Goal: Task Accomplishment & Management: Manage account settings

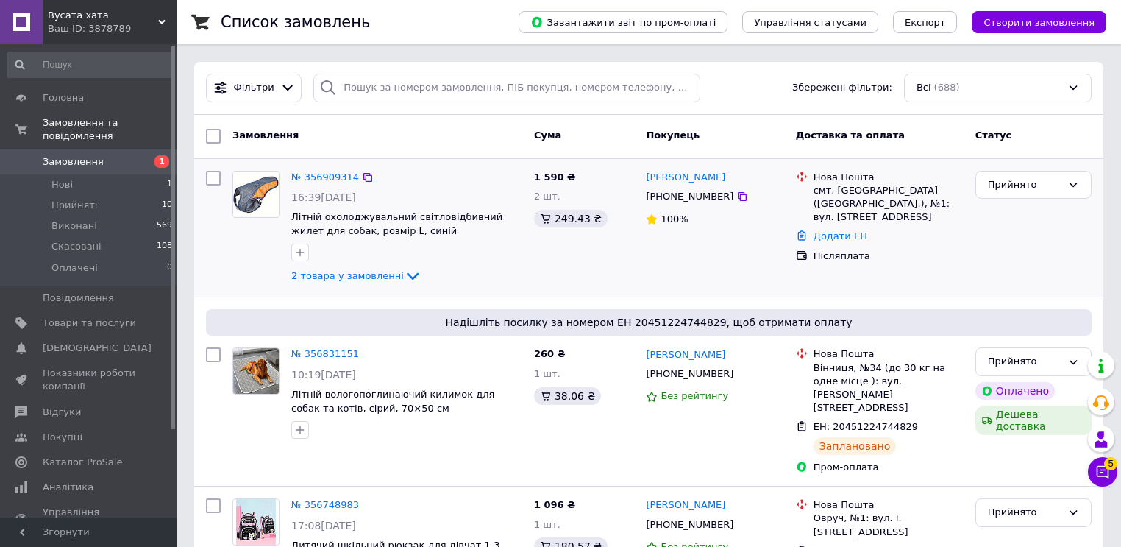
click at [404, 272] on icon at bounding box center [413, 276] width 18 height 18
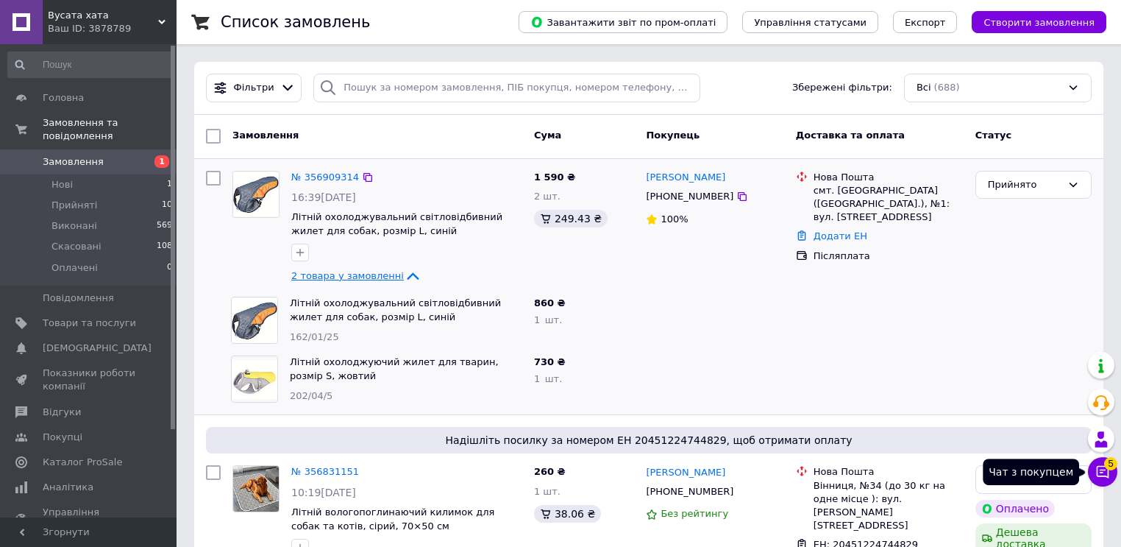
click at [1105, 478] on icon at bounding box center [1103, 471] width 15 height 15
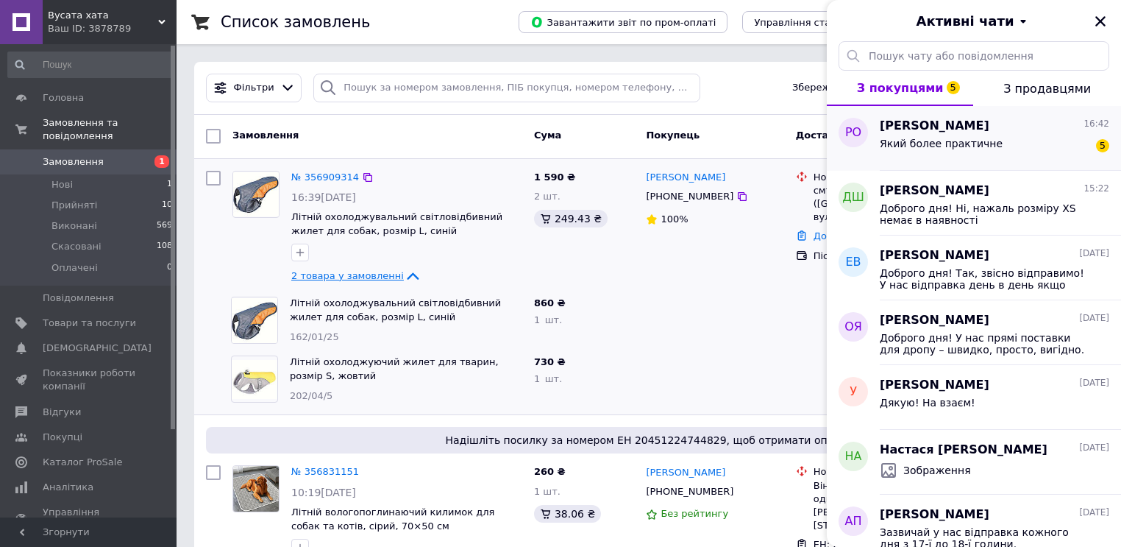
click at [923, 136] on div "Який более практичне 5" at bounding box center [995, 147] width 230 height 24
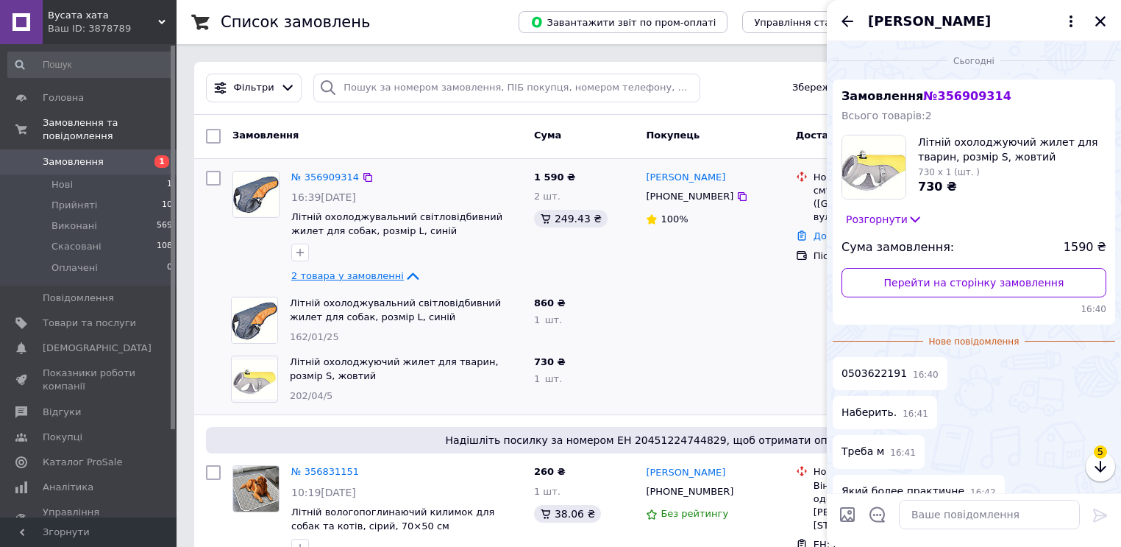
scroll to position [74, 0]
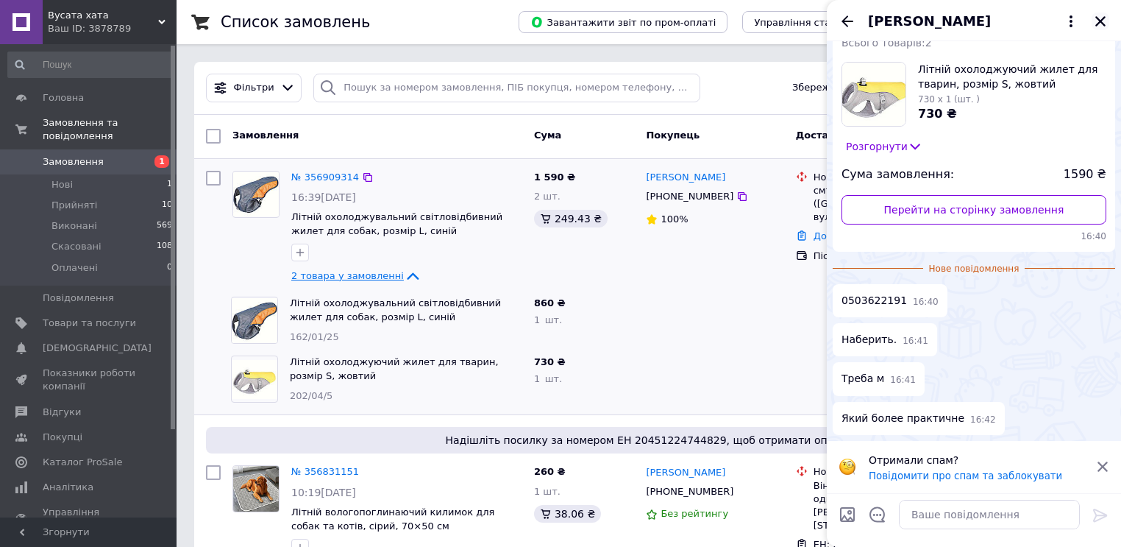
click at [1101, 25] on icon "Закрити" at bounding box center [1100, 21] width 13 height 13
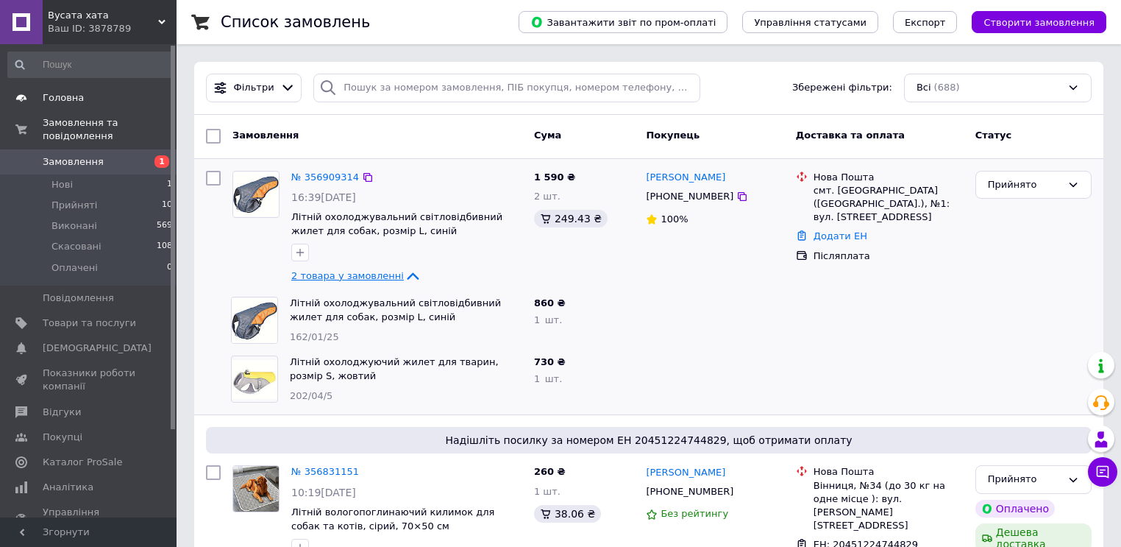
click at [71, 103] on span "Головна" at bounding box center [63, 97] width 41 height 13
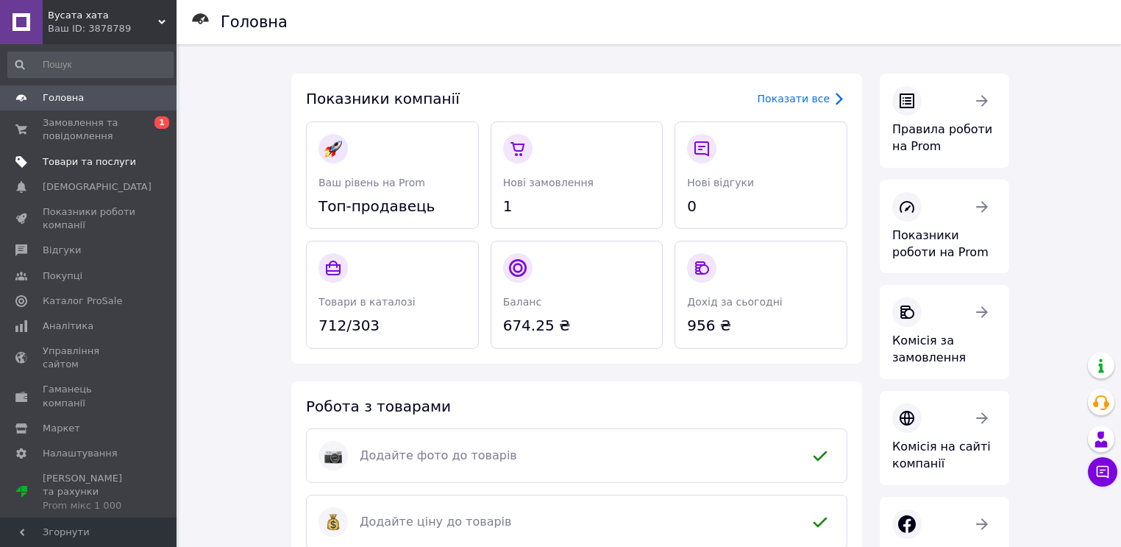
click at [96, 166] on span "Товари та послуги" at bounding box center [89, 161] width 93 height 13
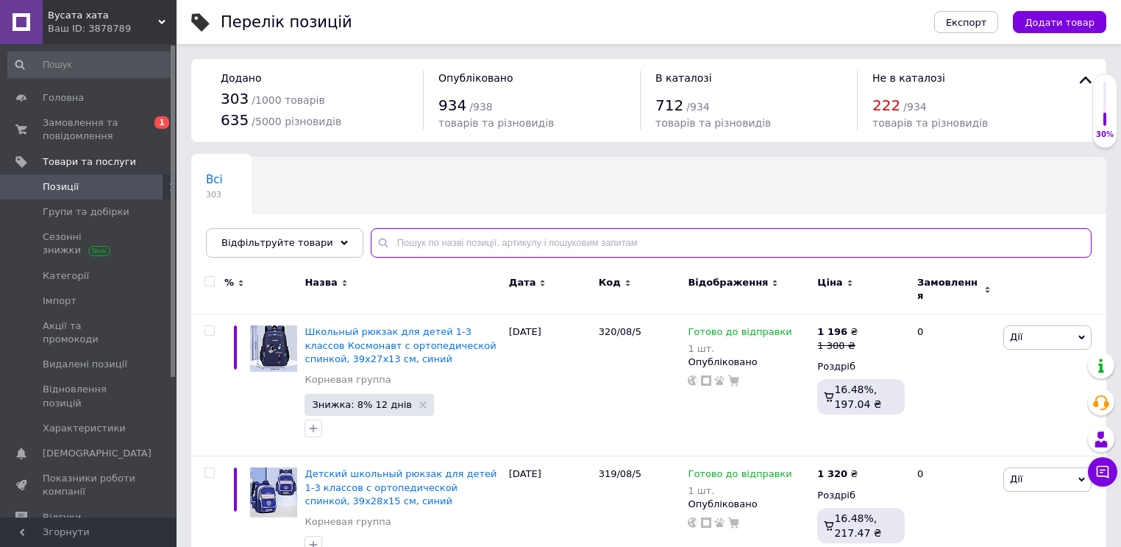
click at [439, 239] on input "text" at bounding box center [731, 242] width 721 height 29
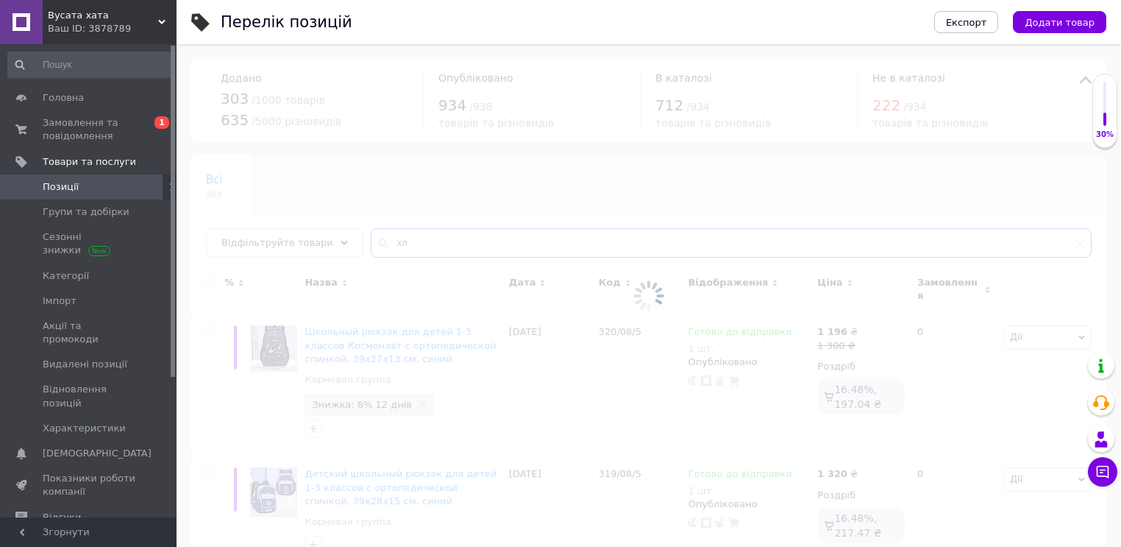
type input "х"
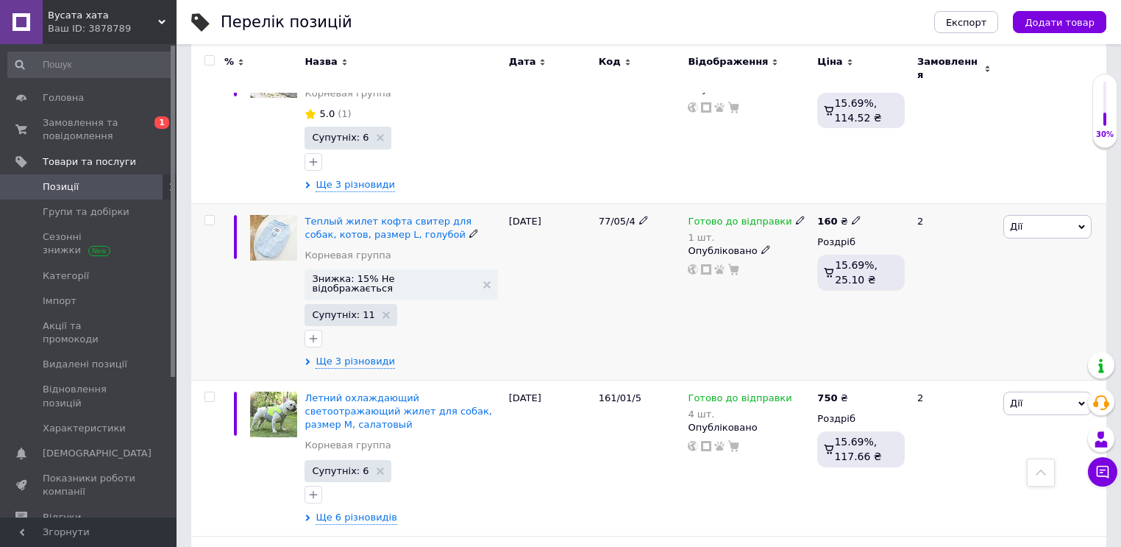
scroll to position [589, 0]
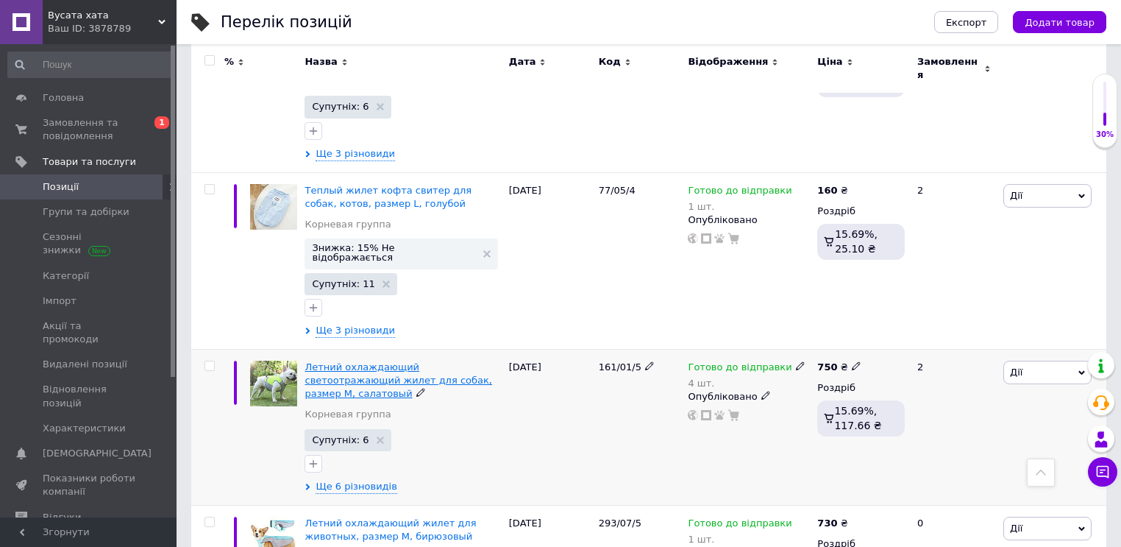
type input "жилети"
click at [437, 361] on span "Летний охлаждающий светоотражающий жилет для собак, размер M, салатовый" at bounding box center [398, 380] width 187 height 38
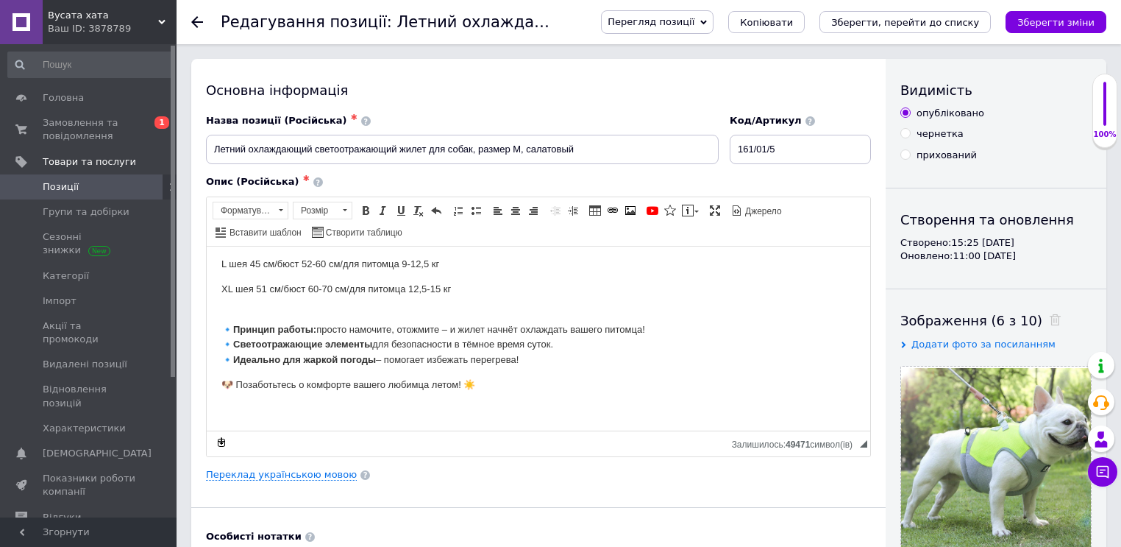
scroll to position [96, 0]
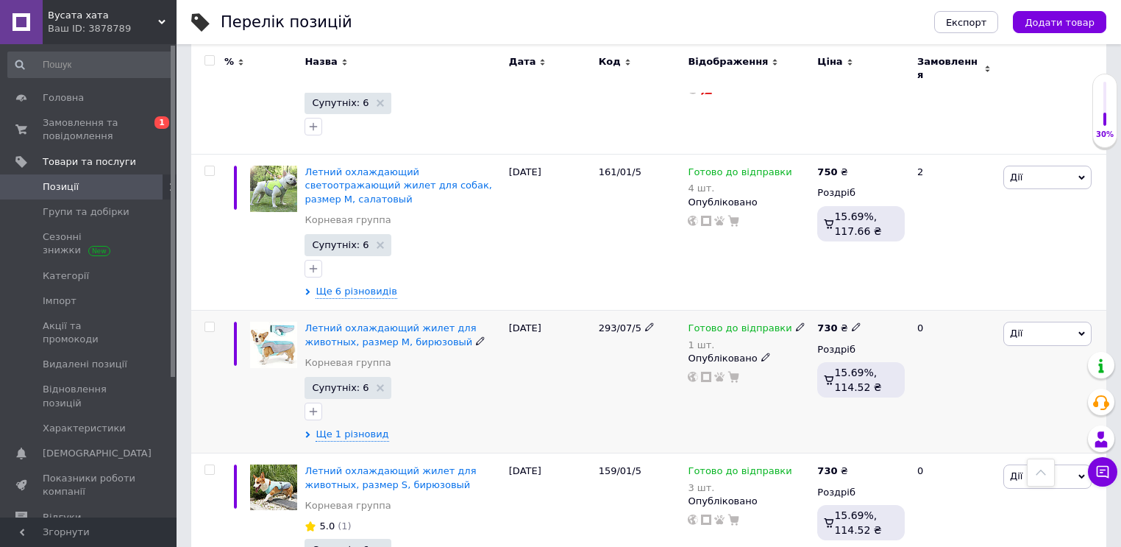
scroll to position [471, 0]
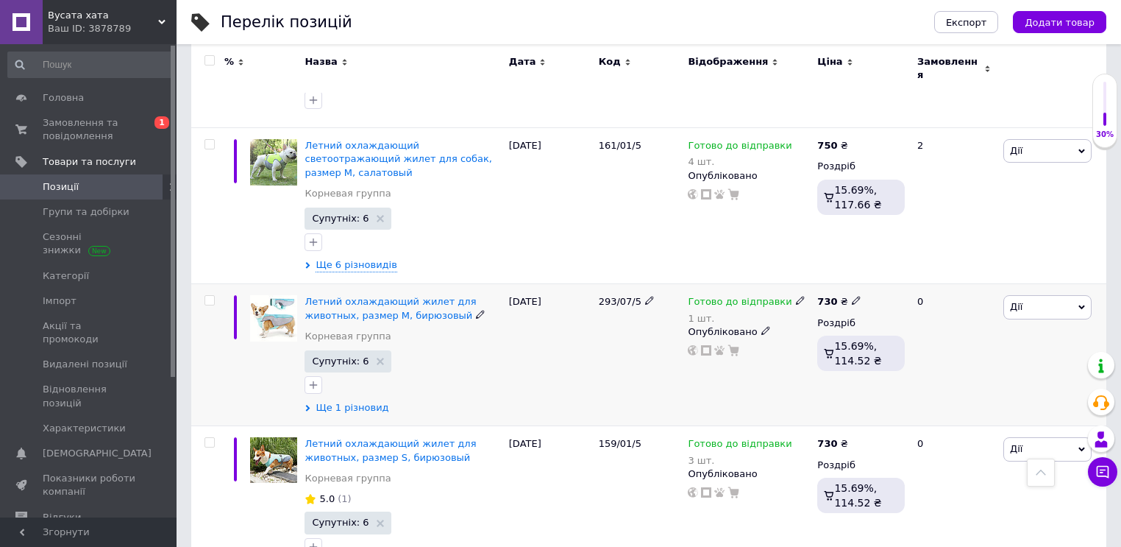
click at [345, 401] on span "Ще 1 різновид" at bounding box center [352, 407] width 73 height 13
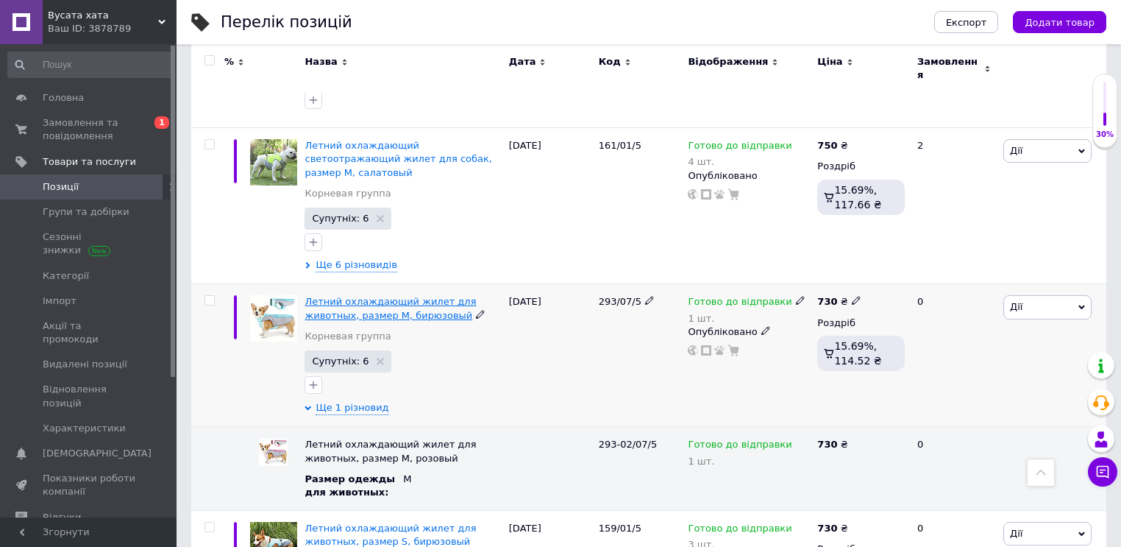
click at [429, 296] on span "Летний охлаждающий жилет для животных, размер М, бирюзовый" at bounding box center [390, 308] width 171 height 24
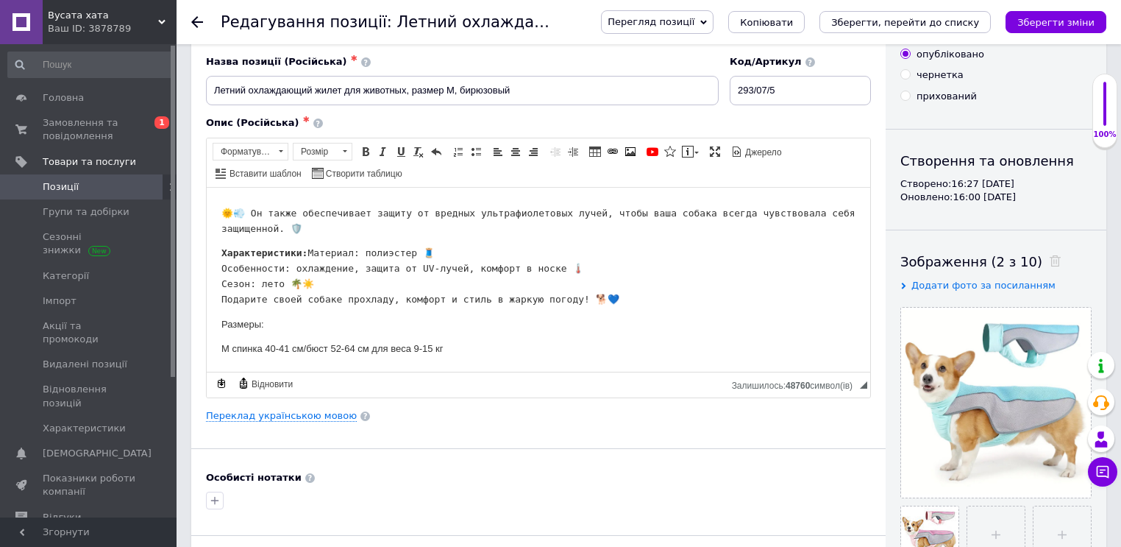
scroll to position [177, 0]
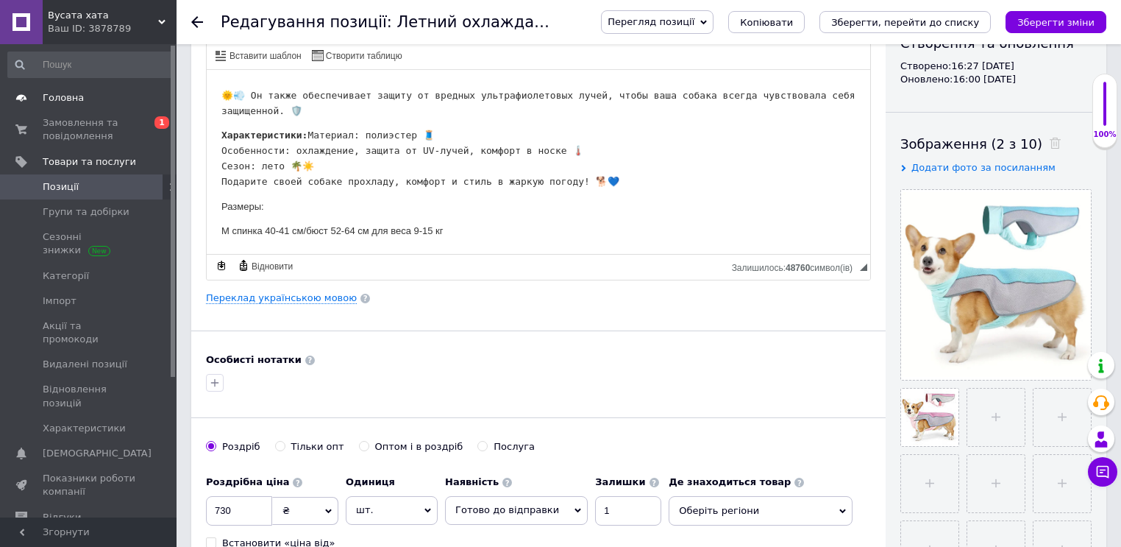
click at [56, 97] on span "Головна" at bounding box center [63, 97] width 41 height 13
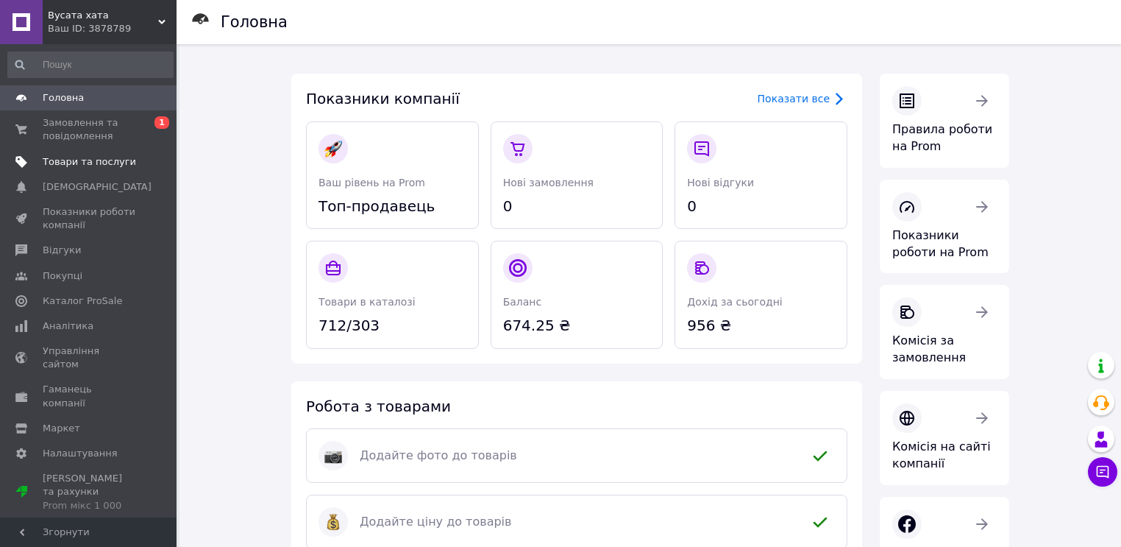
click at [80, 154] on link "Товари та послуги" at bounding box center [90, 161] width 181 height 25
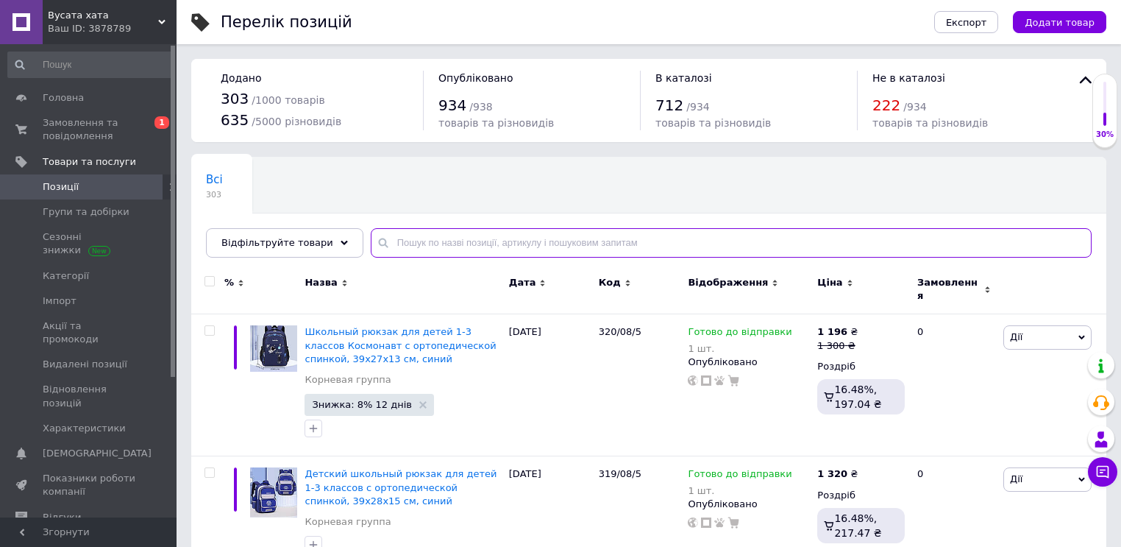
click at [386, 241] on input "text" at bounding box center [731, 242] width 721 height 29
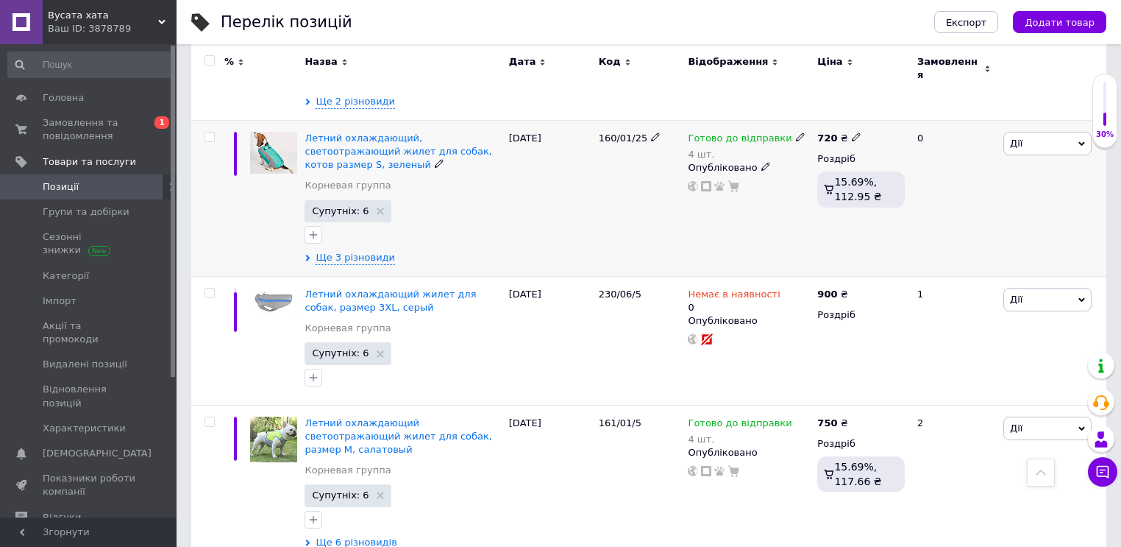
scroll to position [648, 0]
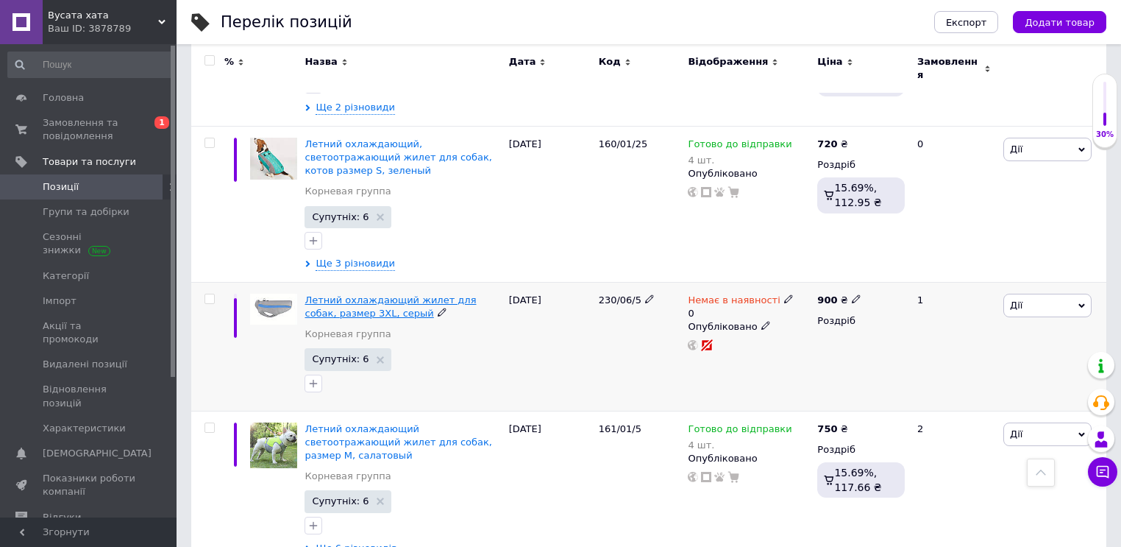
type input "охолоджую"
click at [425, 294] on span "Летний охлаждающий жилет для собак, размер 3ХL, cерый" at bounding box center [390, 306] width 171 height 24
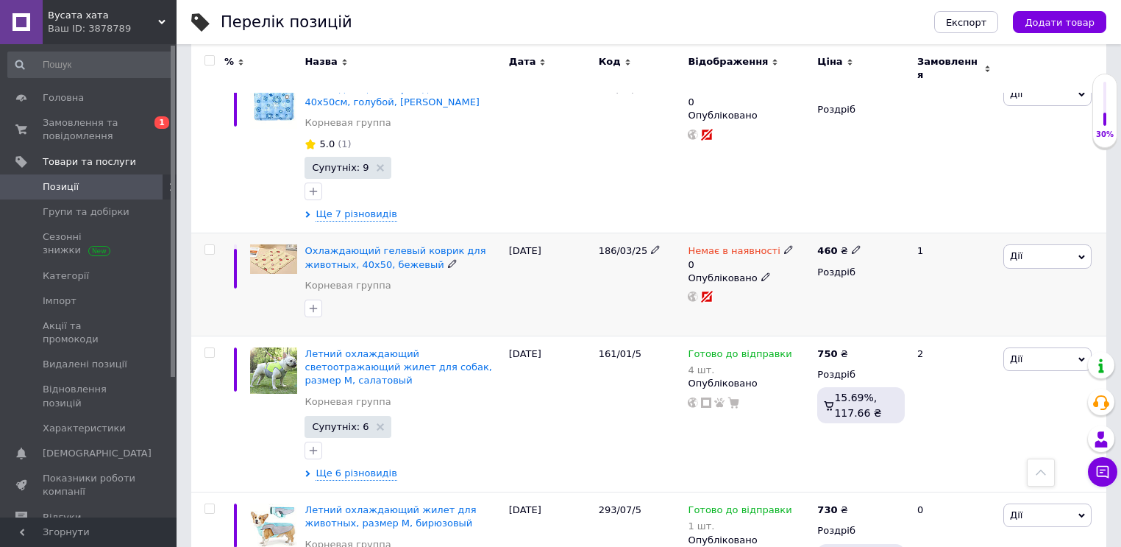
scroll to position [1589, 0]
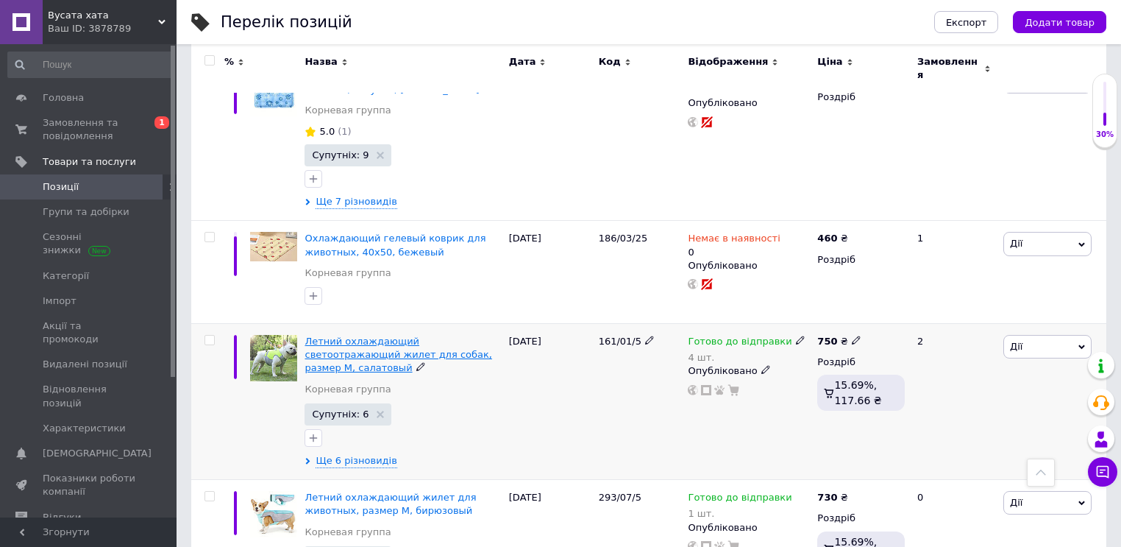
click at [447, 336] on span "Летний охлаждающий светоотражающий жилет для собак, размер M, салатовый" at bounding box center [398, 355] width 187 height 38
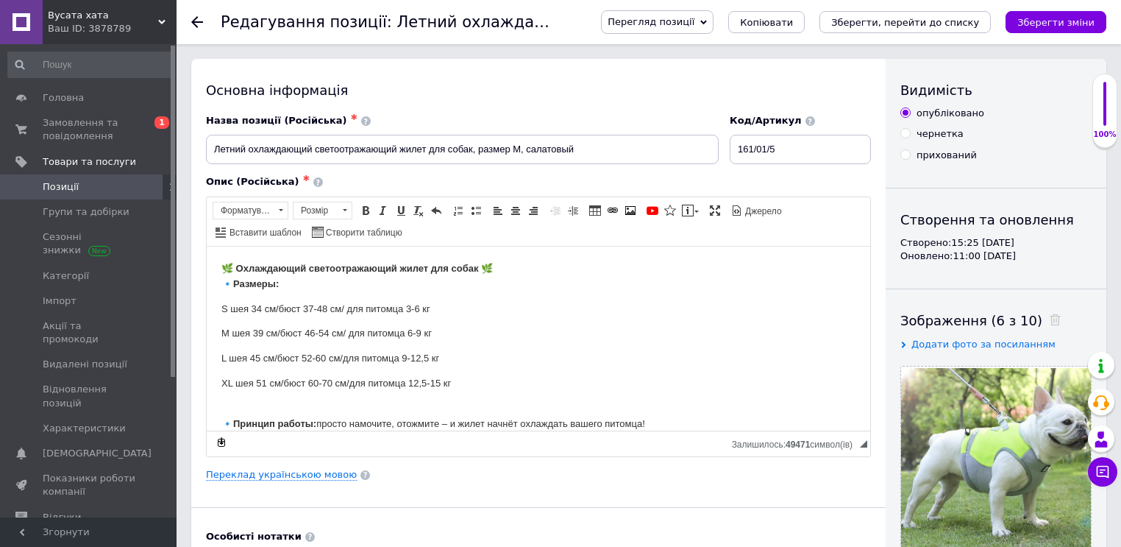
click at [330, 384] on p "XL шея 51 см/бюст 60-70 см/для питомца 12,5-15 кг" at bounding box center [538, 382] width 634 height 15
click at [57, 130] on span "Замовлення та повідомлення" at bounding box center [89, 129] width 93 height 26
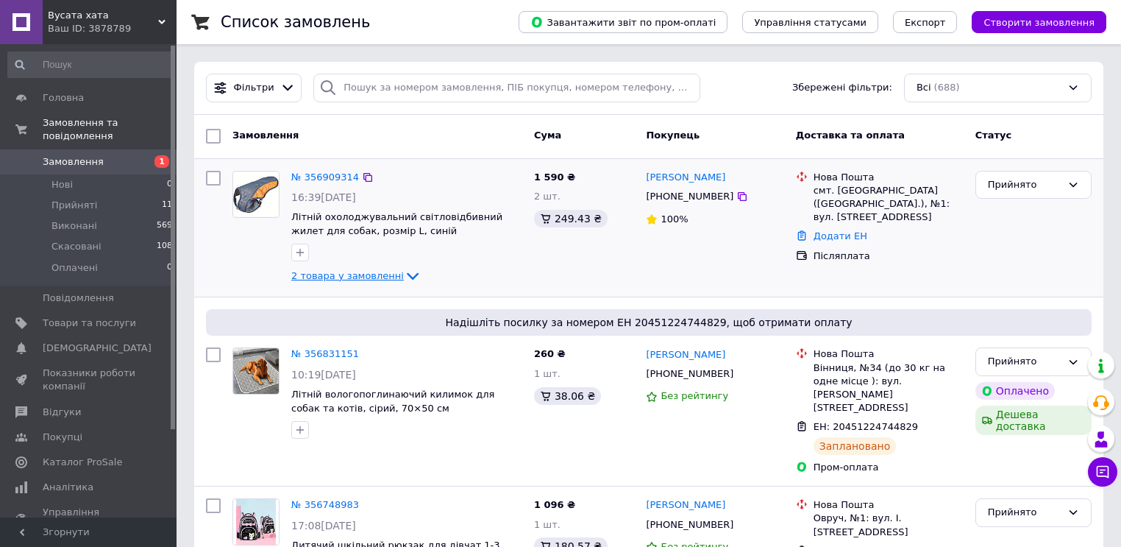
click at [404, 275] on icon at bounding box center [413, 276] width 18 height 18
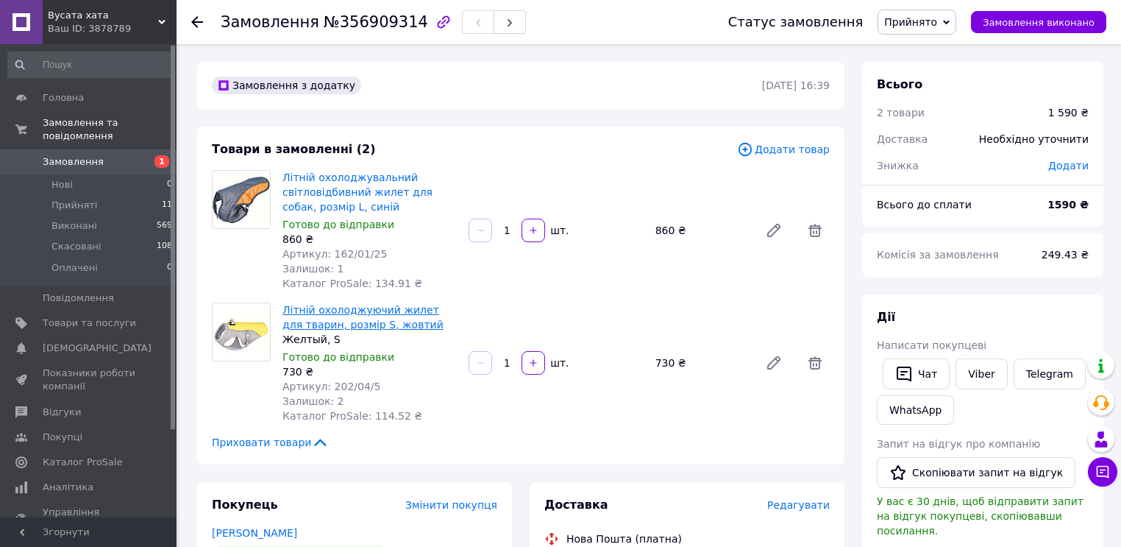
click at [312, 325] on link "Літній охолоджуючий жилет для тварин, розмір S, жовтий" at bounding box center [363, 317] width 161 height 26
click at [315, 195] on link "Літній охолоджувальний світловідбивний жилет для собак, розмір L, синій" at bounding box center [358, 191] width 150 height 41
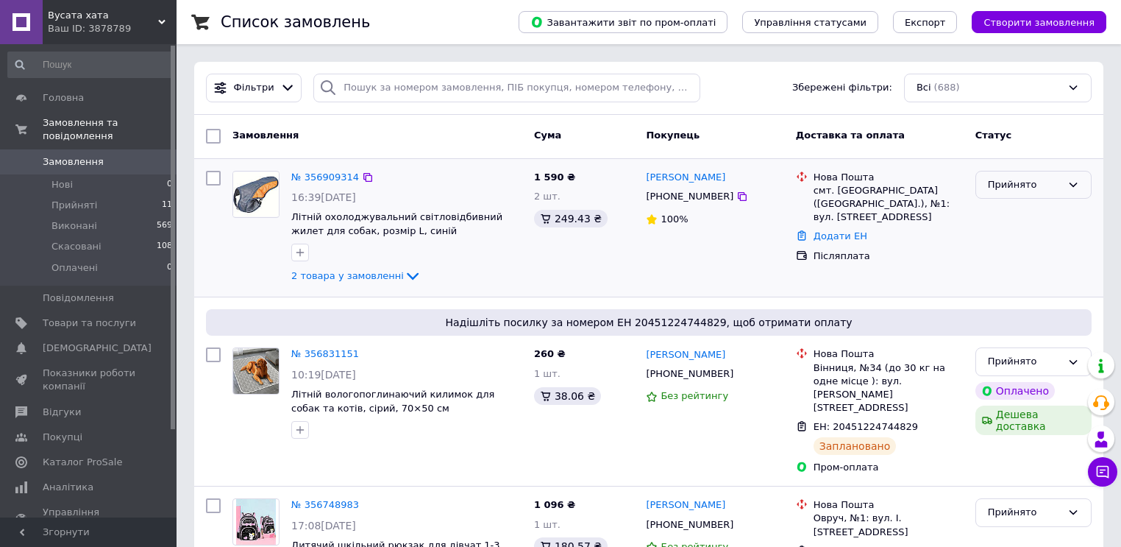
click at [1024, 183] on div "Прийнято" at bounding box center [1025, 184] width 74 height 15
click at [937, 263] on div "Нова Пошта смт. Обухівка (Дніпропетровська обл.), №1: вул. Центральна, 44а Дода…" at bounding box center [880, 228] width 180 height 127
click at [350, 227] on span "Літній охолоджувальний світловідбивний жилет для собак, розмір L, синій" at bounding box center [396, 223] width 211 height 25
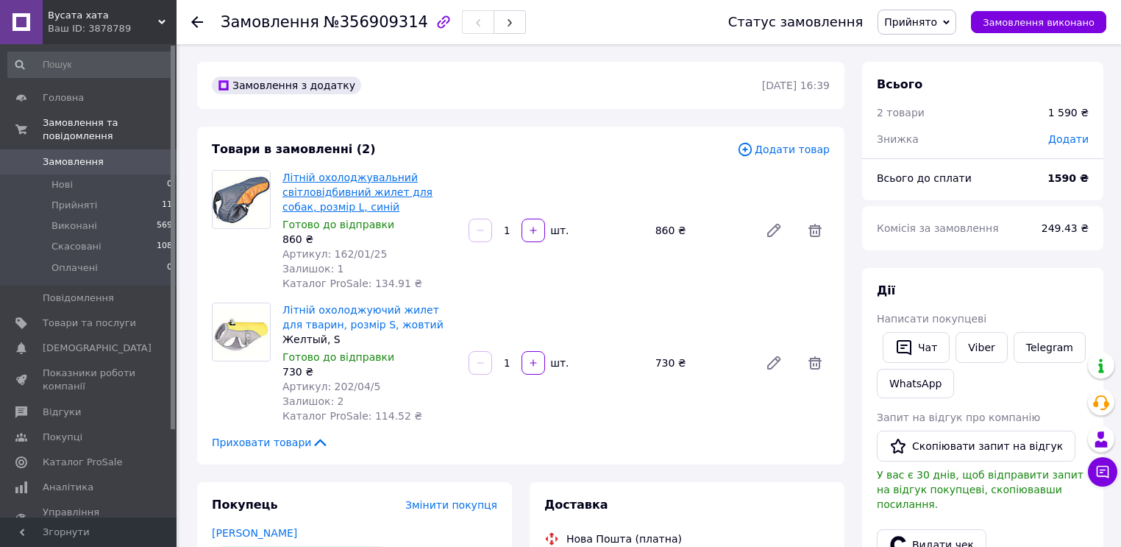
click at [371, 195] on link "Літній охолоджувальний світловідбивний жилет для собак, розмір L, синій" at bounding box center [358, 191] width 150 height 41
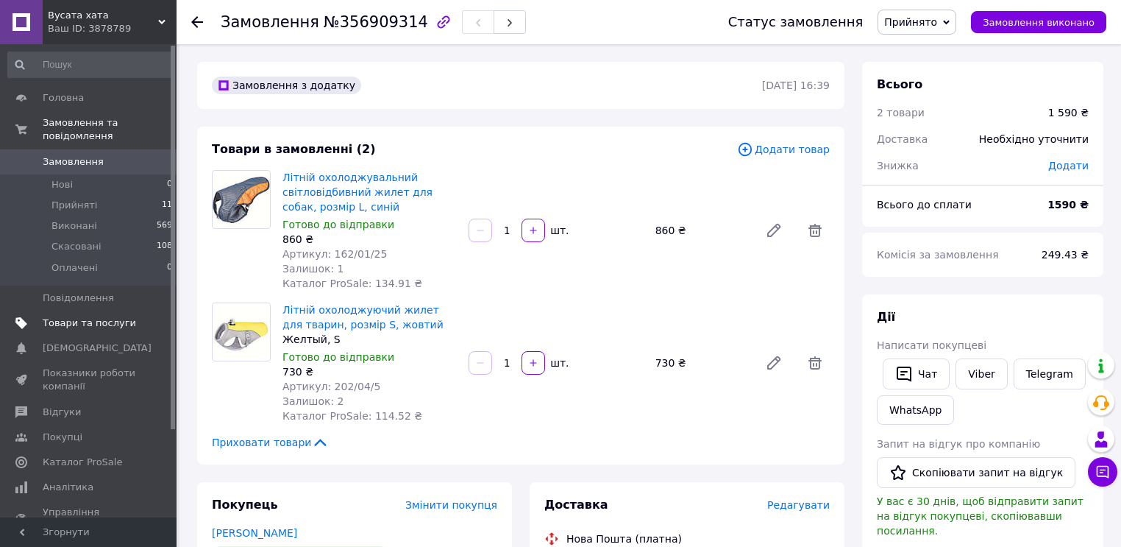
click at [89, 316] on span "Товари та послуги" at bounding box center [89, 322] width 93 height 13
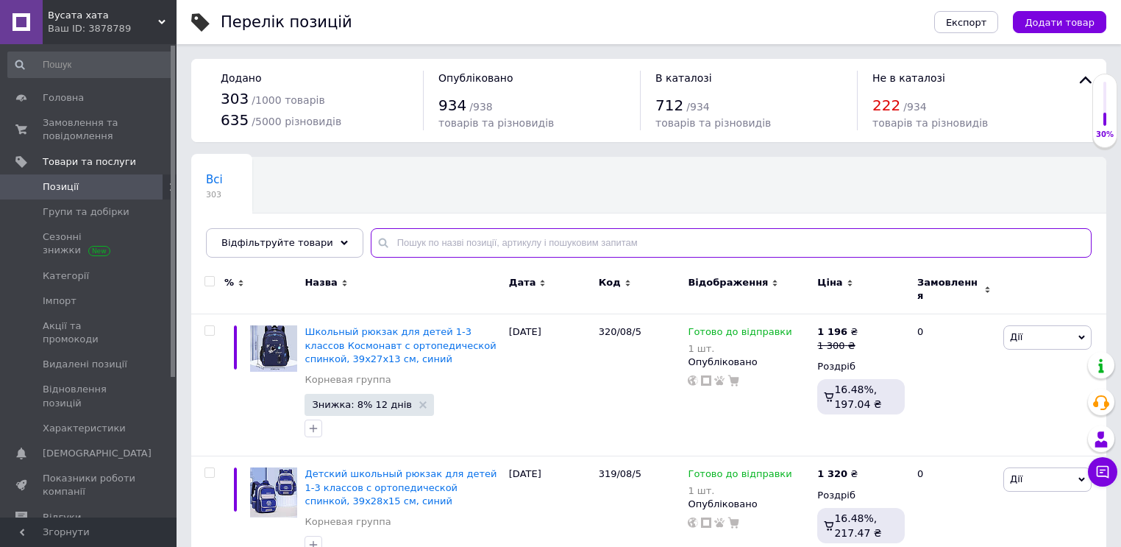
click at [415, 231] on input "text" at bounding box center [731, 242] width 721 height 29
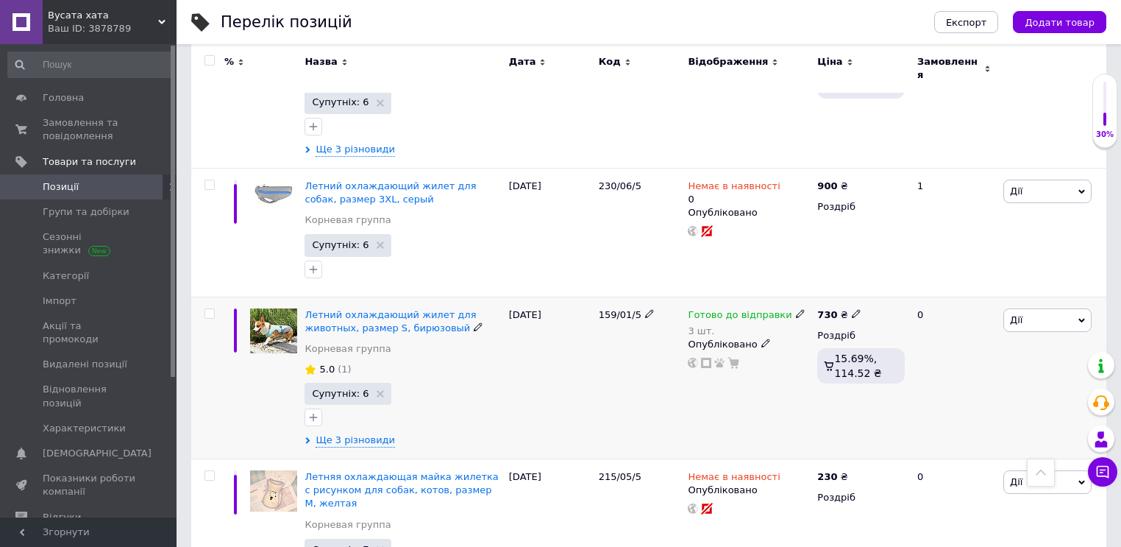
scroll to position [942, 0]
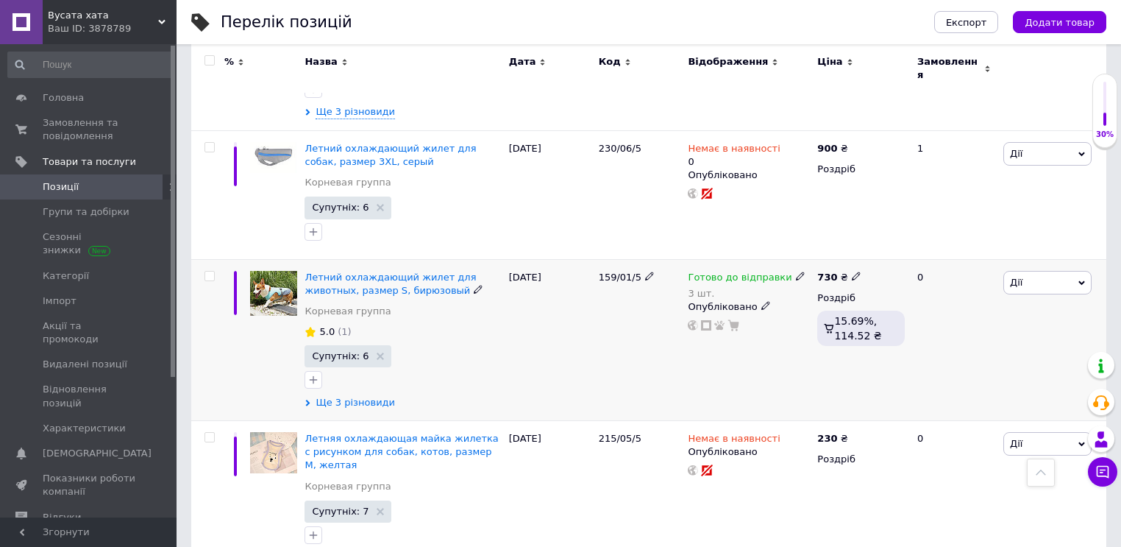
type input "охолоджу"
click at [371, 396] on span "Ще 3 різновиди" at bounding box center [355, 402] width 79 height 13
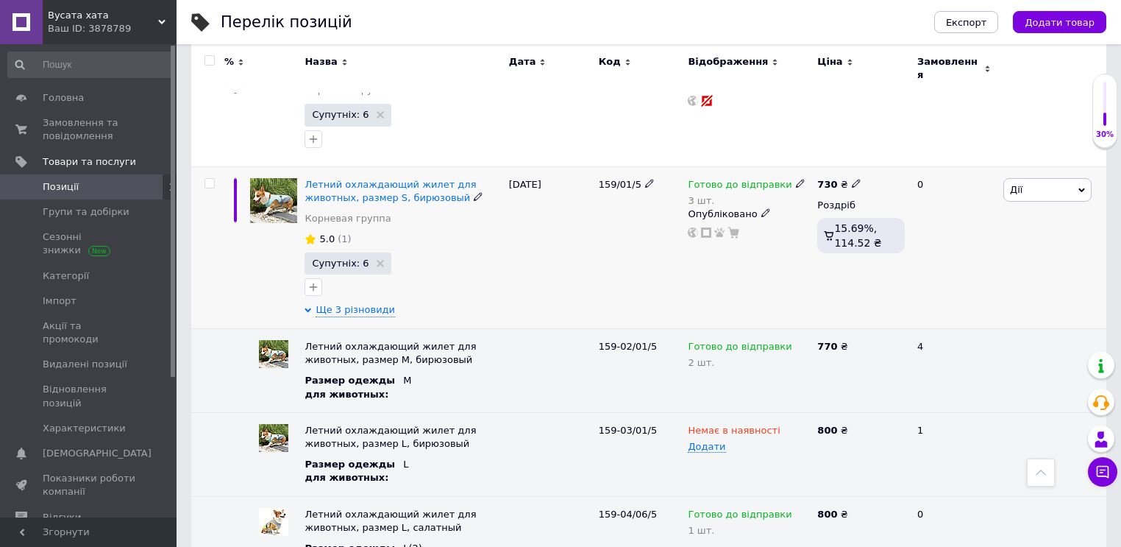
scroll to position [1060, 0]
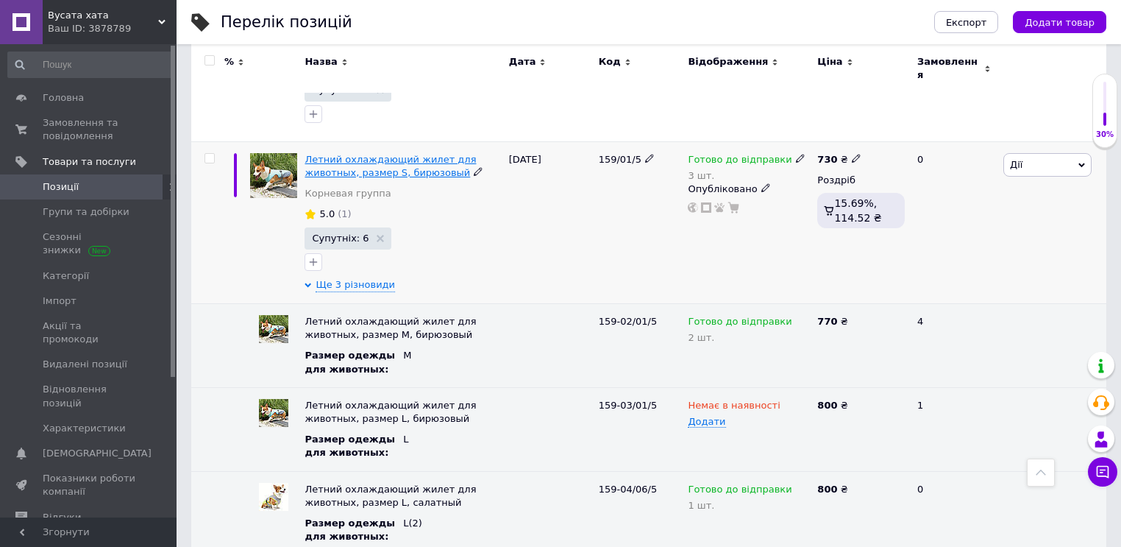
click at [421, 154] on span "Летний охлаждающий жилет для животных, размер S, бирюзовый" at bounding box center [390, 166] width 171 height 24
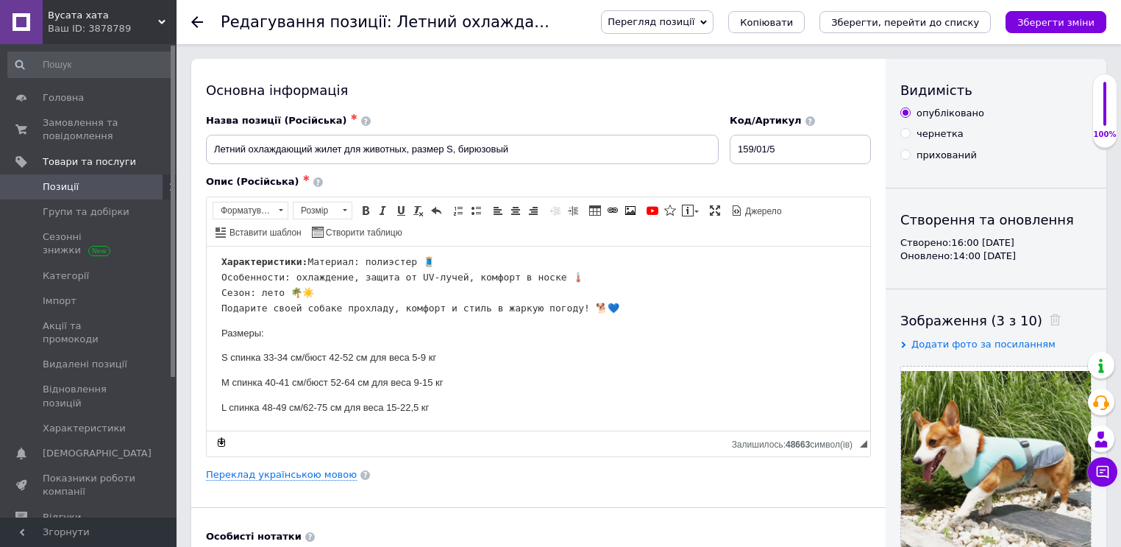
scroll to position [325, 0]
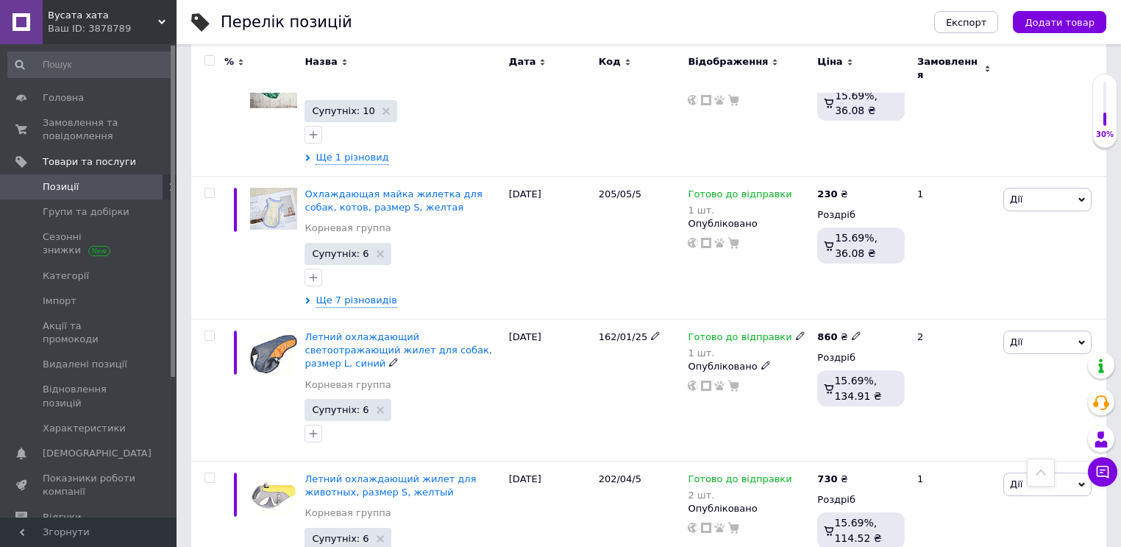
scroll to position [2054, 0]
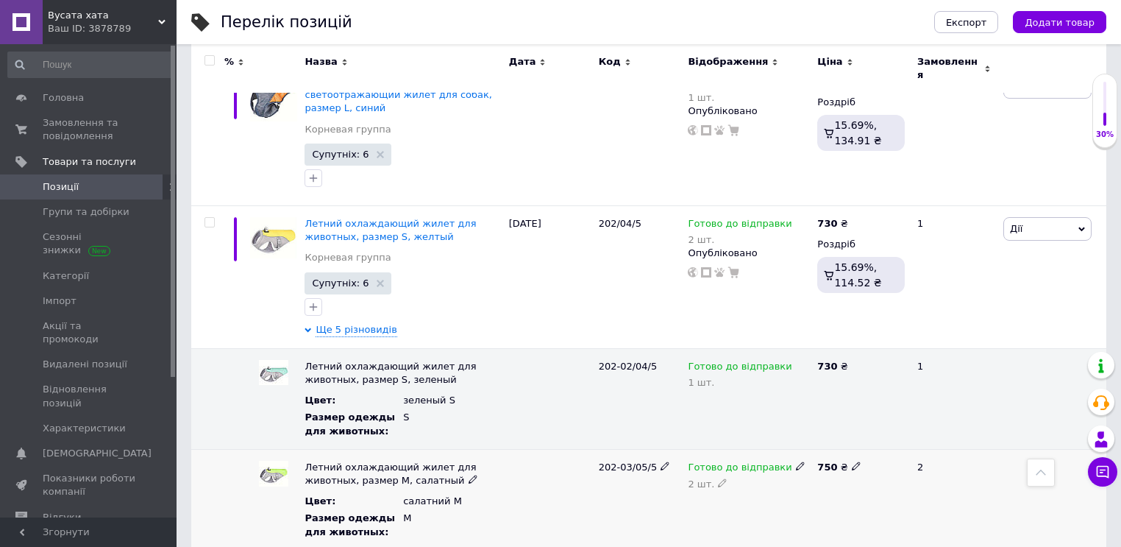
scroll to position [2263, 0]
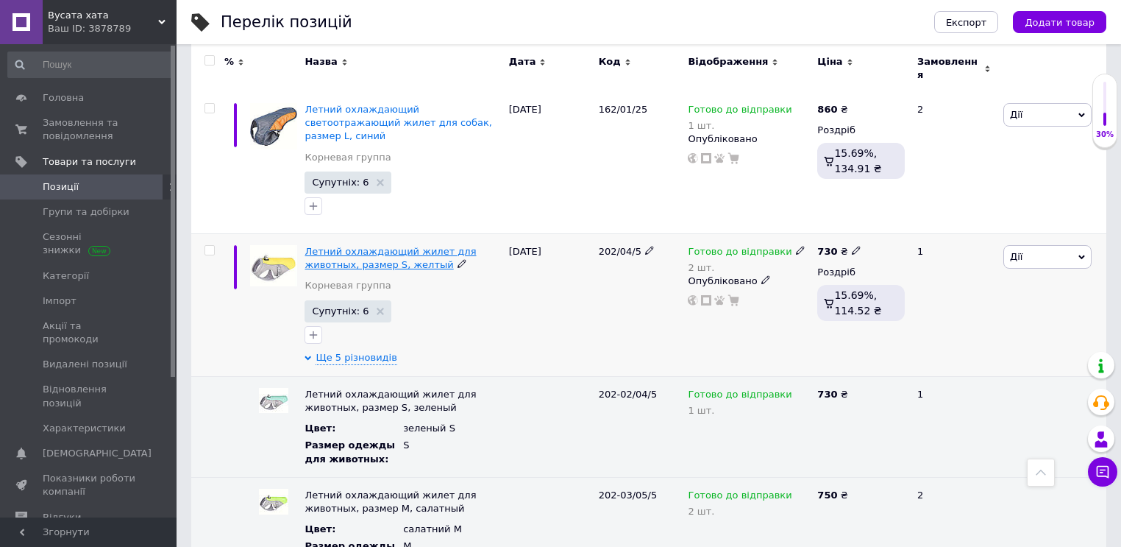
click at [465, 246] on span "Летний охлаждающий жилет для животных, размер S, желтый" at bounding box center [390, 258] width 171 height 24
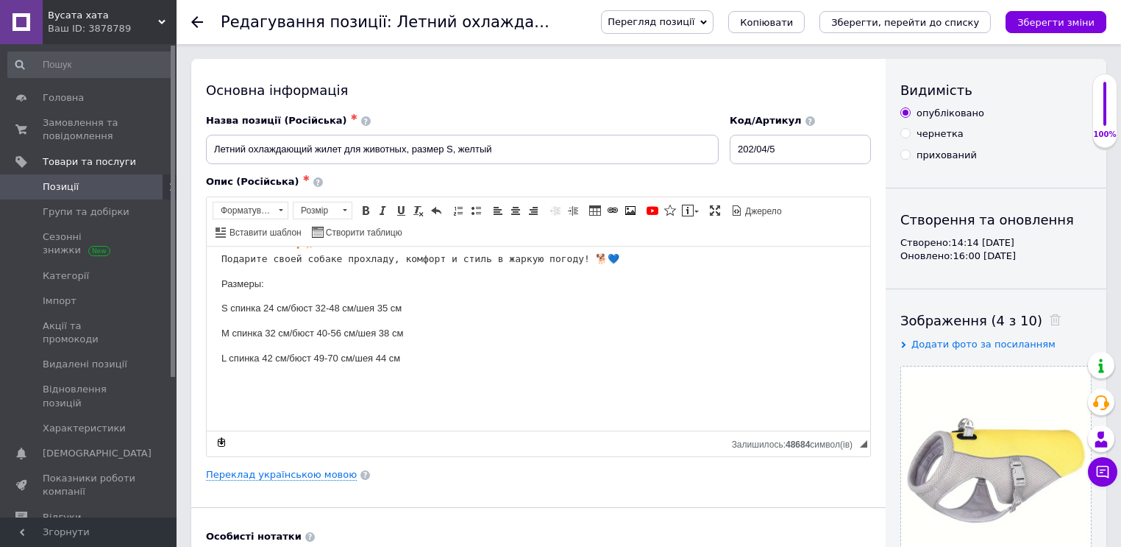
scroll to position [353, 0]
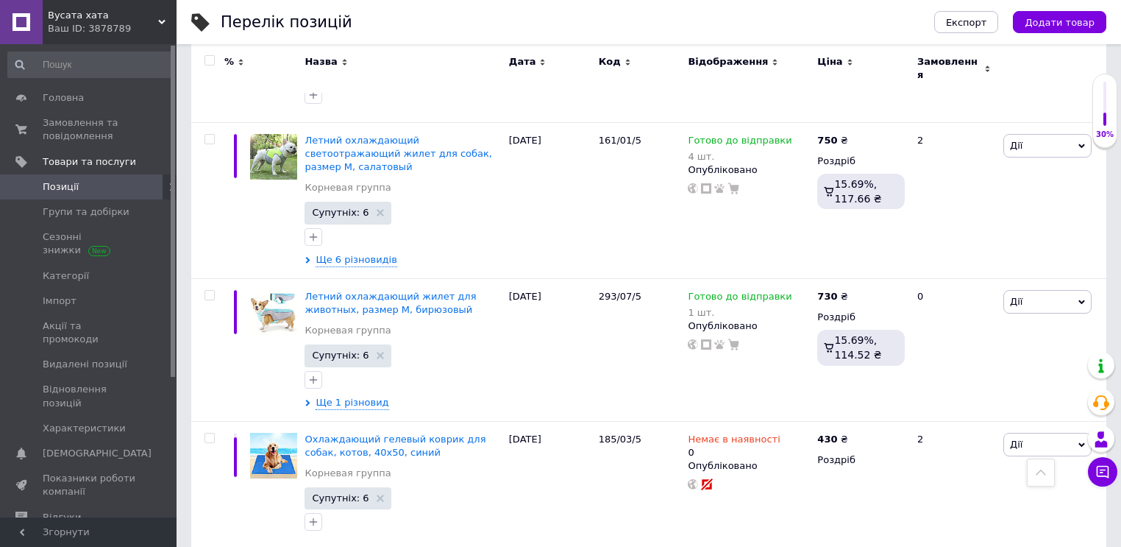
scroll to position [876, 0]
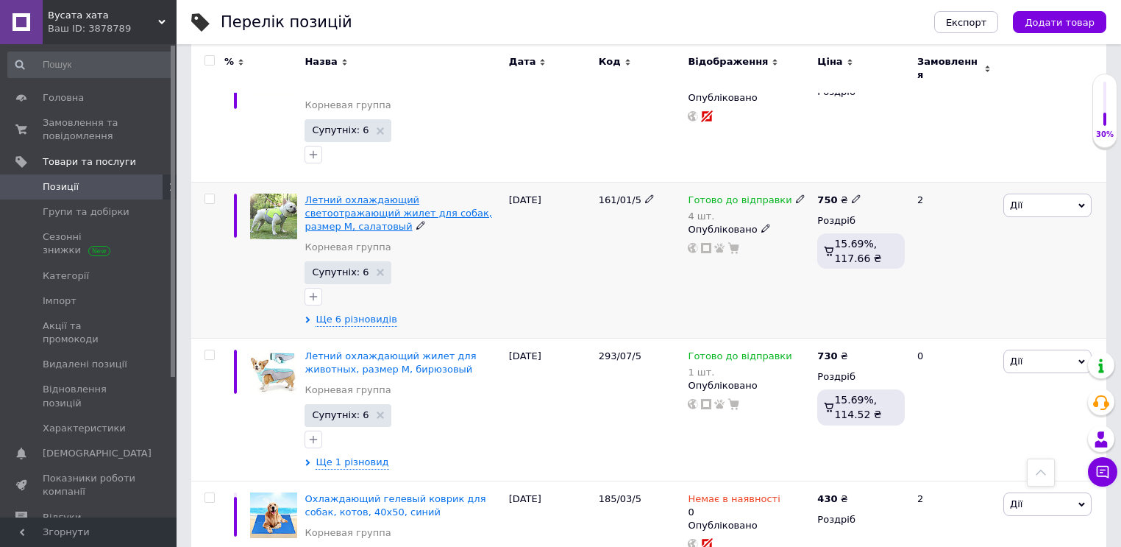
click at [422, 194] on span "Летний охлаждающий светоотражающий жилет для собак, размер M, салатовый" at bounding box center [398, 213] width 187 height 38
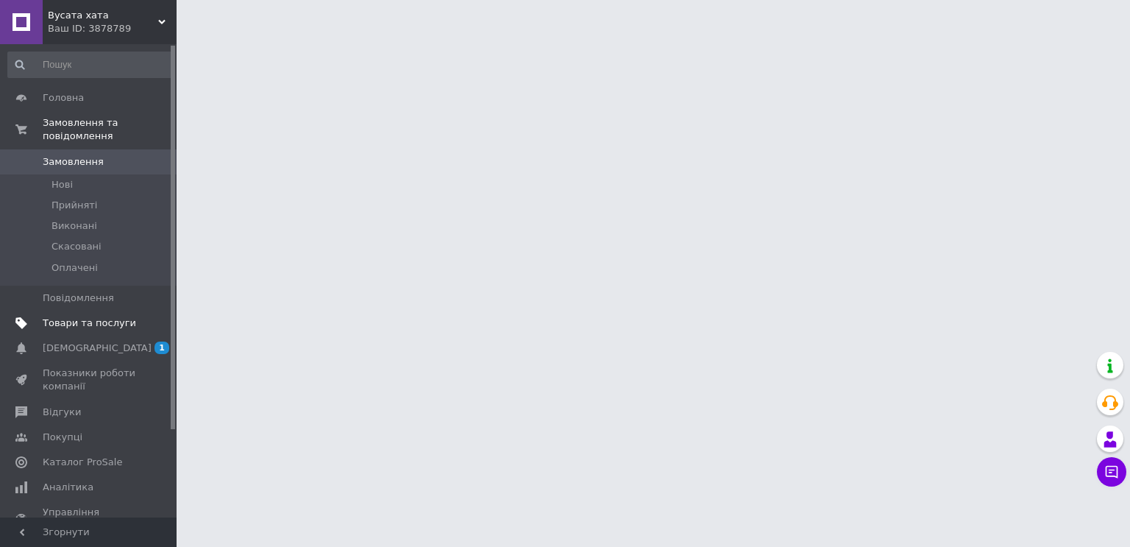
click at [78, 316] on span "Товари та послуги" at bounding box center [89, 322] width 93 height 13
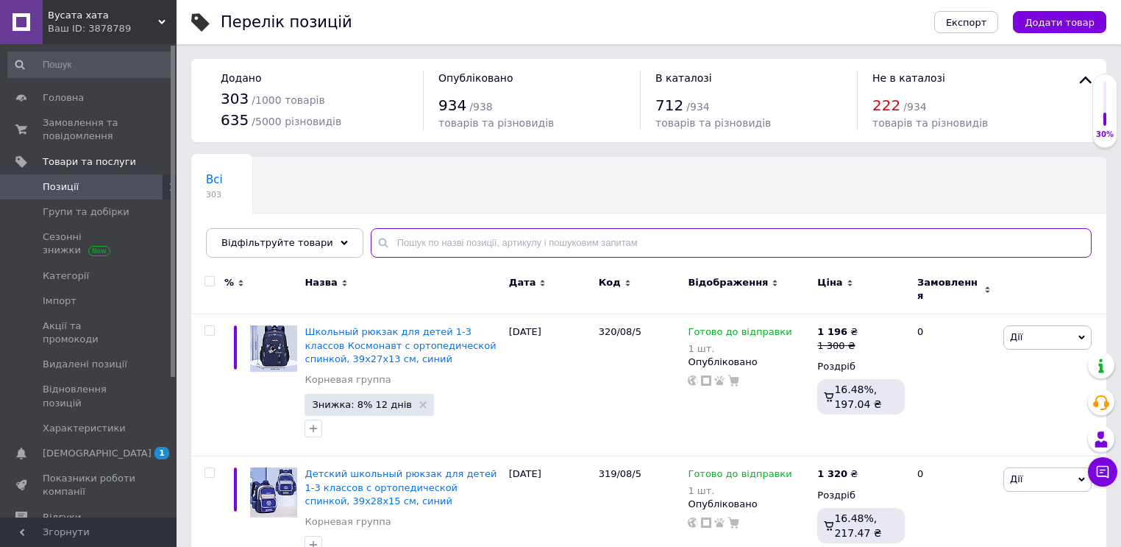
click at [436, 239] on input "text" at bounding box center [731, 242] width 721 height 29
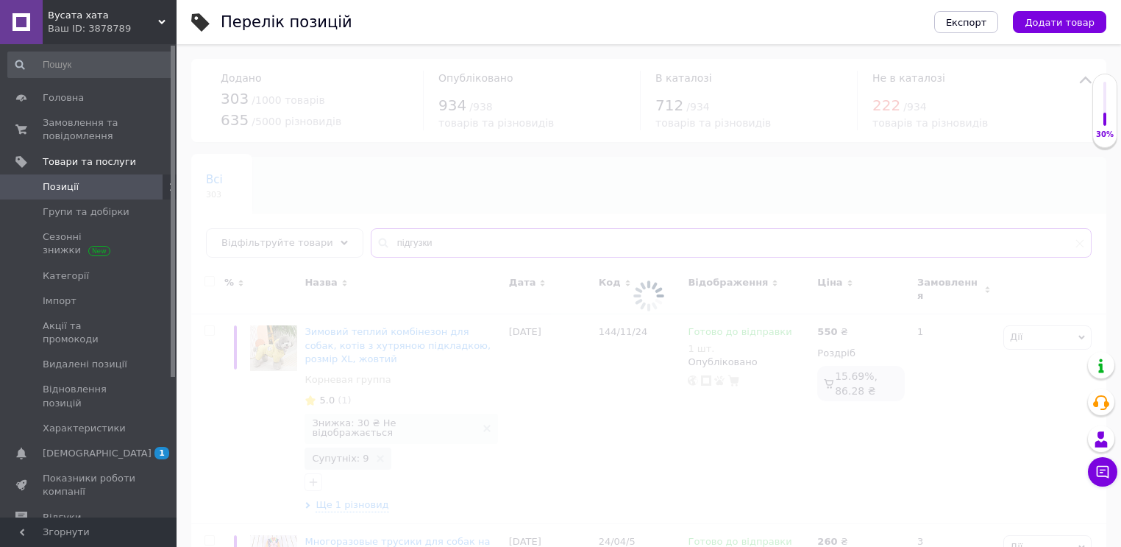
type input "підгузки"
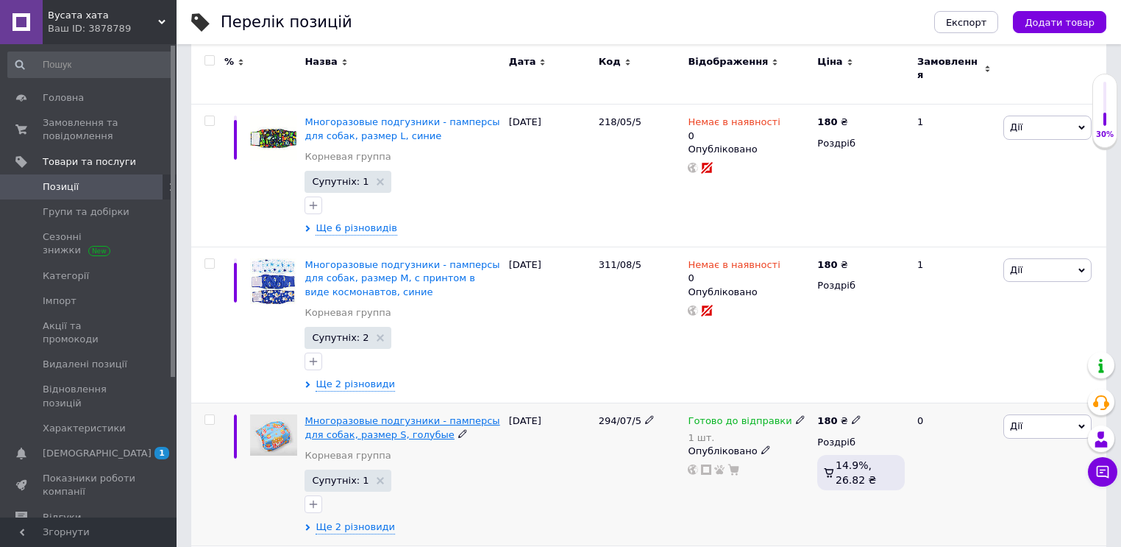
scroll to position [353, 0]
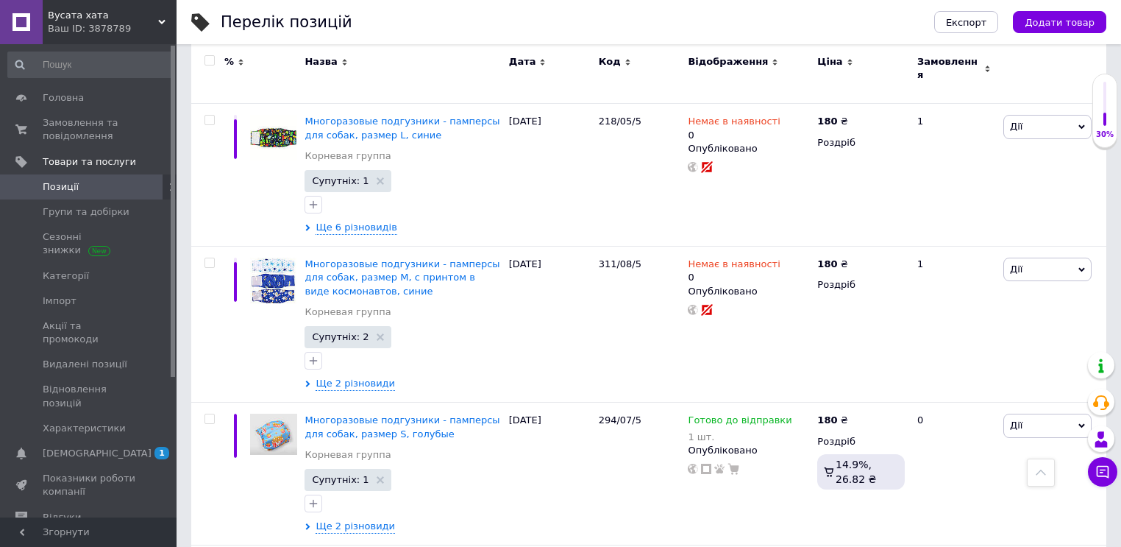
click at [59, 15] on span "Вусата хата" at bounding box center [103, 15] width 110 height 13
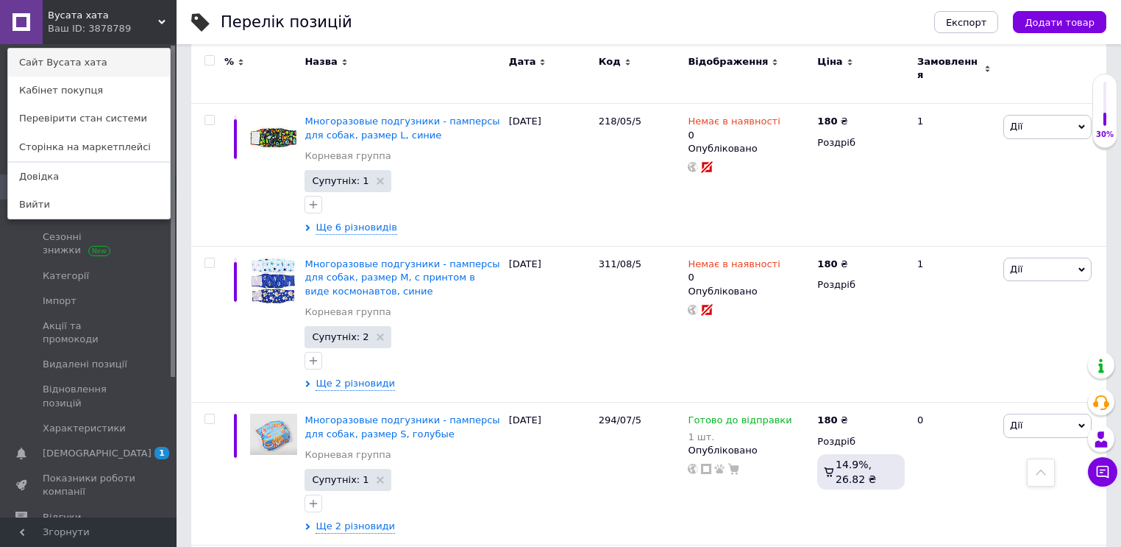
click at [78, 67] on link "Сайт Вусата хата" at bounding box center [89, 63] width 162 height 28
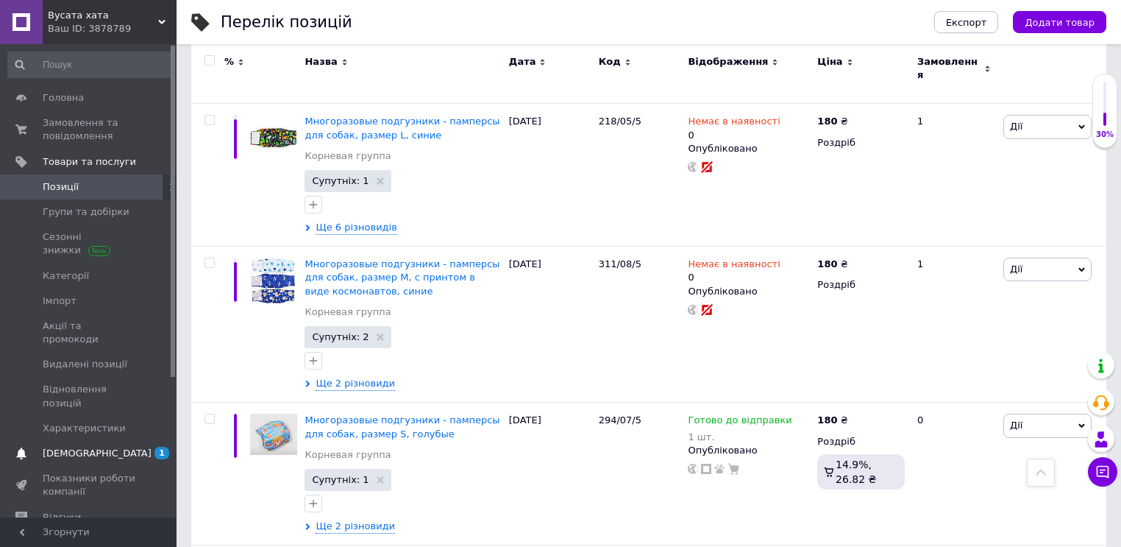
click at [136, 447] on span "1 0" at bounding box center [156, 453] width 40 height 13
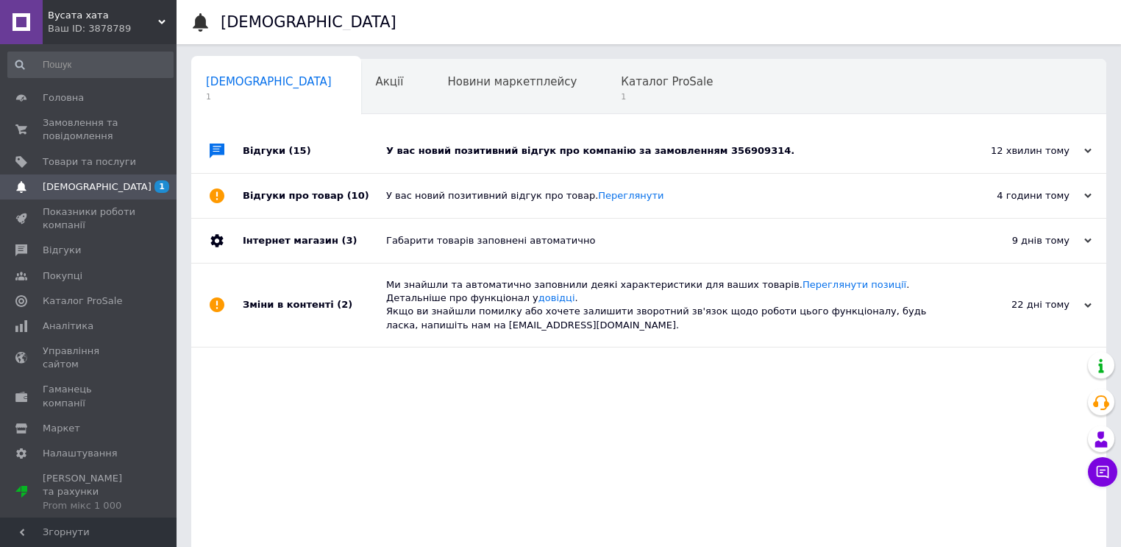
click at [500, 153] on div "У вас новий позитивний відгук про компанію за замовленням 356909314." at bounding box center [665, 150] width 559 height 13
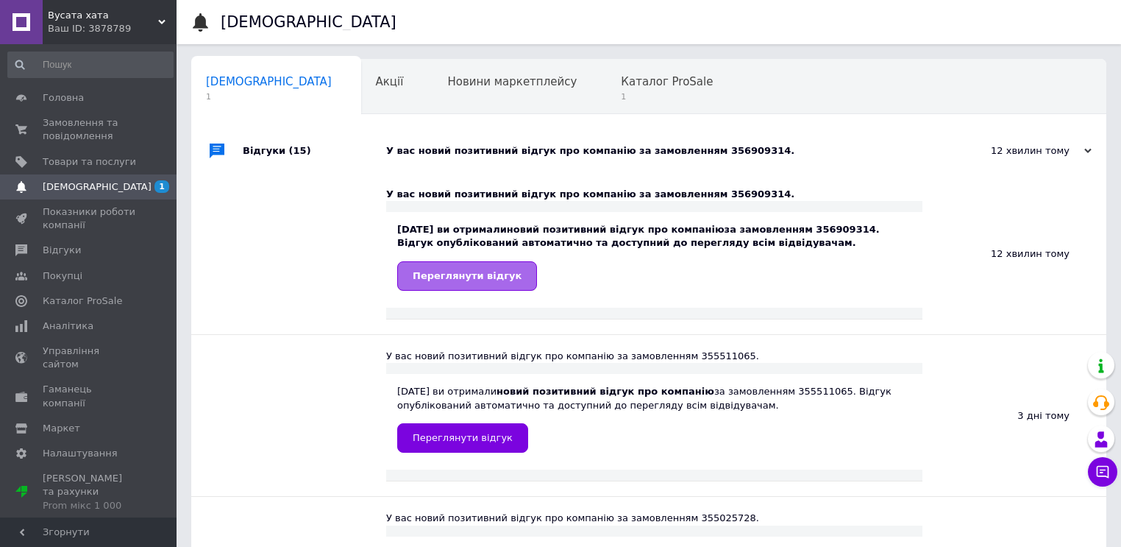
click at [492, 277] on span "Переглянути відгук" at bounding box center [467, 275] width 109 height 11
click at [40, 100] on span at bounding box center [21, 97] width 43 height 13
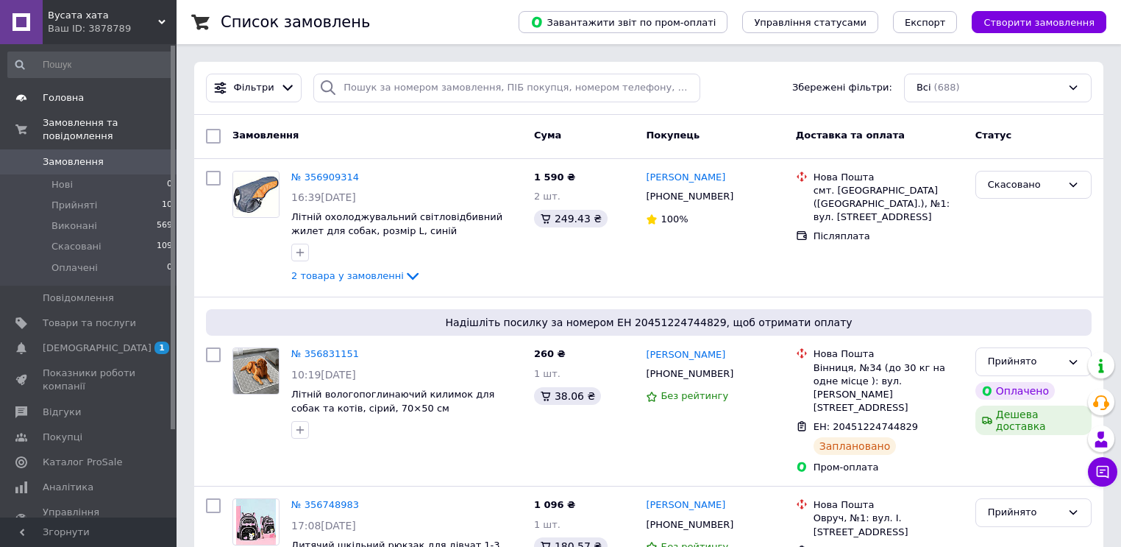
click at [68, 99] on span "Головна" at bounding box center [63, 97] width 41 height 13
